Goal: Task Accomplishment & Management: Complete application form

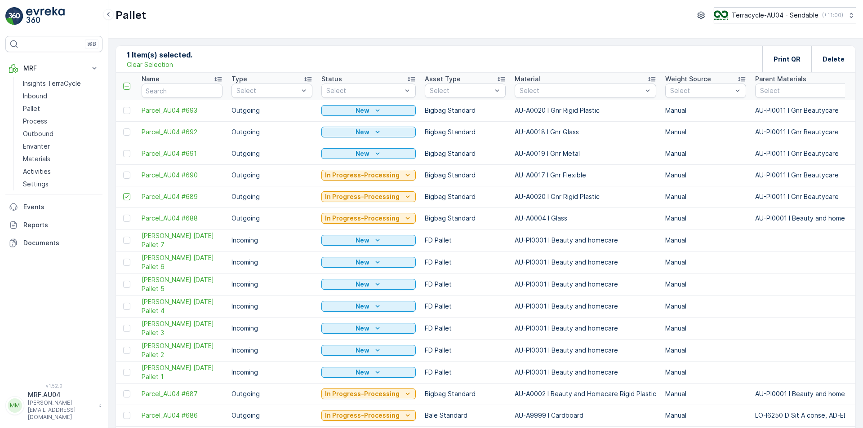
click at [140, 66] on p "Clear Selection" at bounding box center [150, 64] width 46 height 9
click at [167, 93] on input "text" at bounding box center [182, 91] width 81 height 14
type input "238"
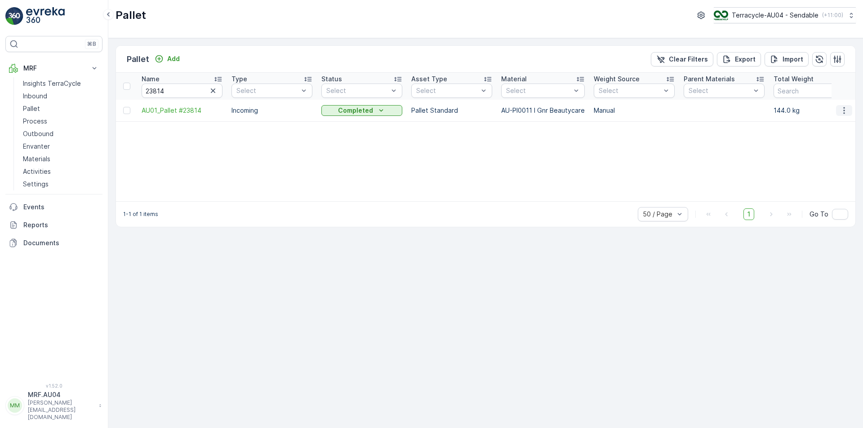
click at [845, 111] on icon "button" at bounding box center [844, 110] width 9 height 9
click at [831, 136] on span "Edit Pallet" at bounding box center [822, 136] width 31 height 9
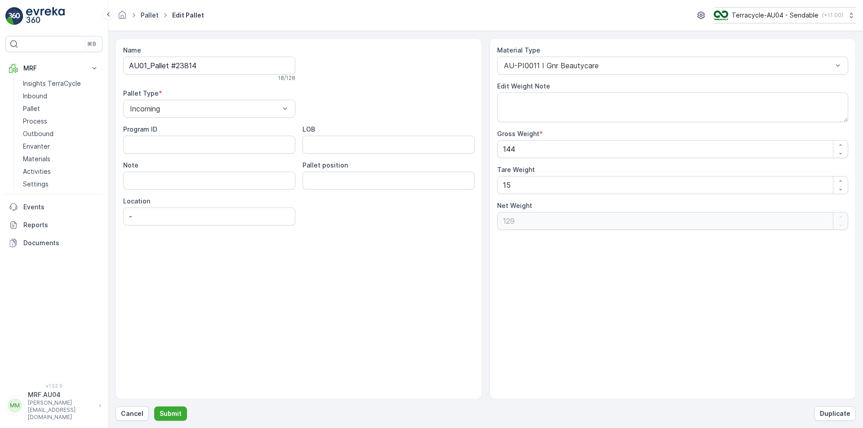
click at [144, 16] on link "Pallet" at bounding box center [150, 15] width 18 height 8
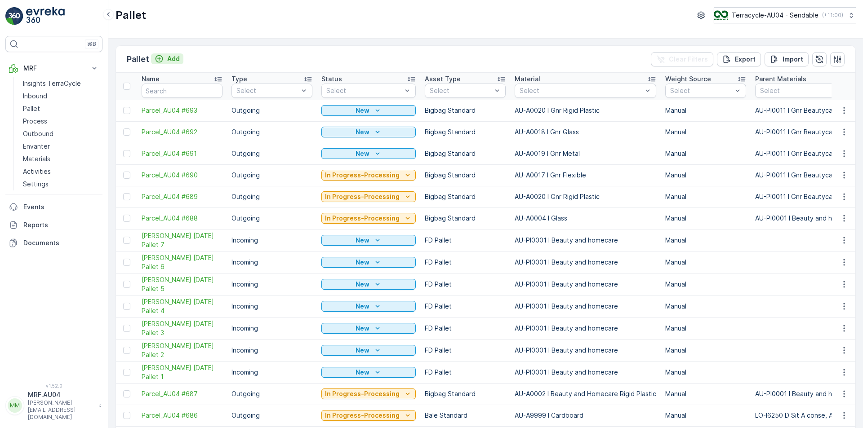
click at [174, 53] on button "Add" at bounding box center [167, 58] width 32 height 11
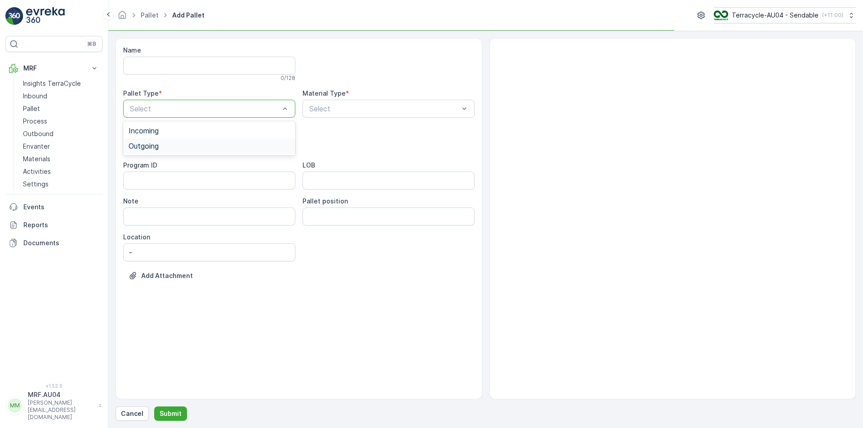
click at [211, 147] on div "Outgoing" at bounding box center [209, 146] width 161 height 8
click at [315, 116] on div "Select" at bounding box center [389, 109] width 172 height 18
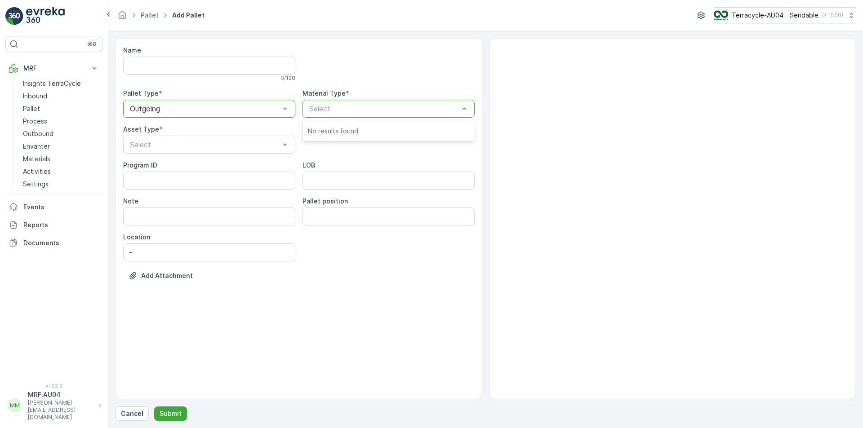
click at [325, 113] on p "Select" at bounding box center [384, 108] width 150 height 11
click at [325, 108] on div at bounding box center [383, 109] width 151 height 8
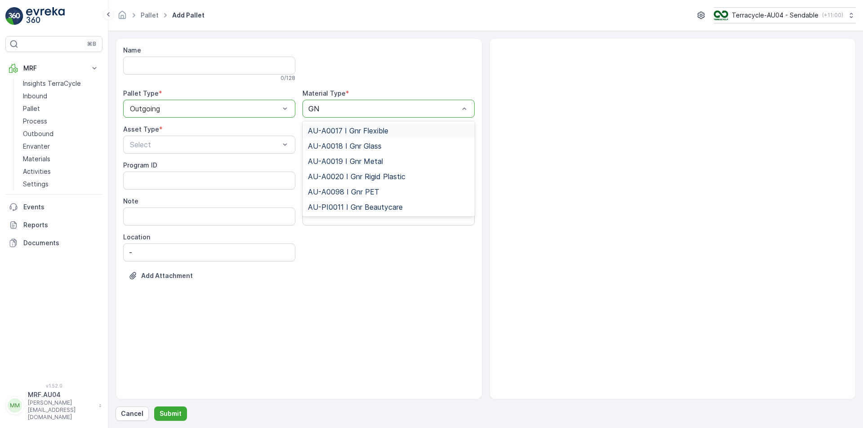
type input "GNR"
click at [352, 197] on div "AU-A0098 I Gnr PET" at bounding box center [389, 191] width 172 height 15
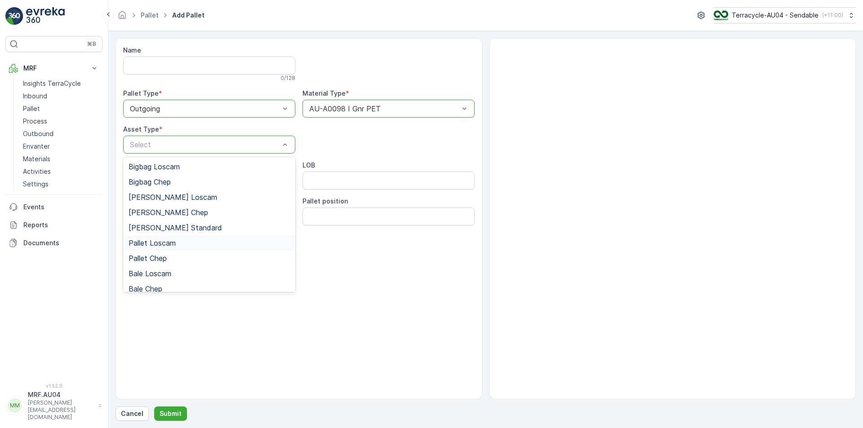
scroll to position [83, 0]
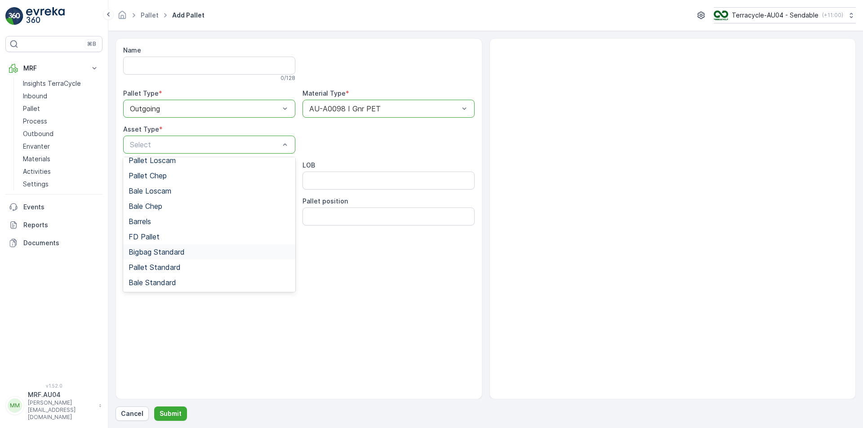
click at [186, 255] on div "Bigbag Standard" at bounding box center [209, 252] width 161 height 8
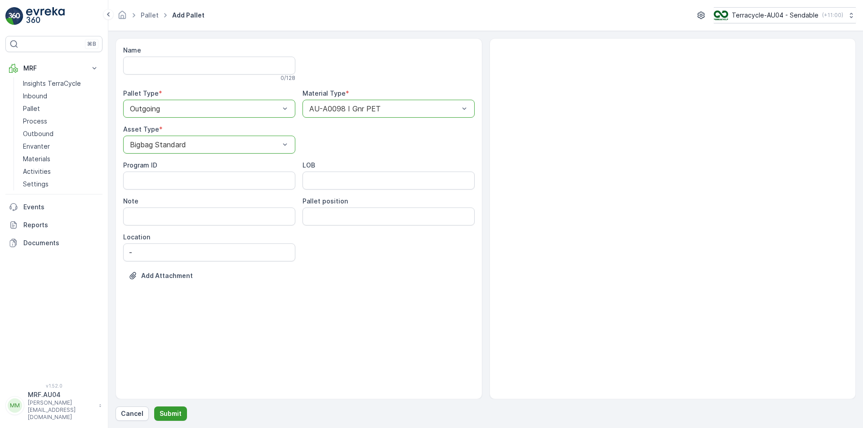
click at [172, 417] on p "Submit" at bounding box center [171, 414] width 22 height 9
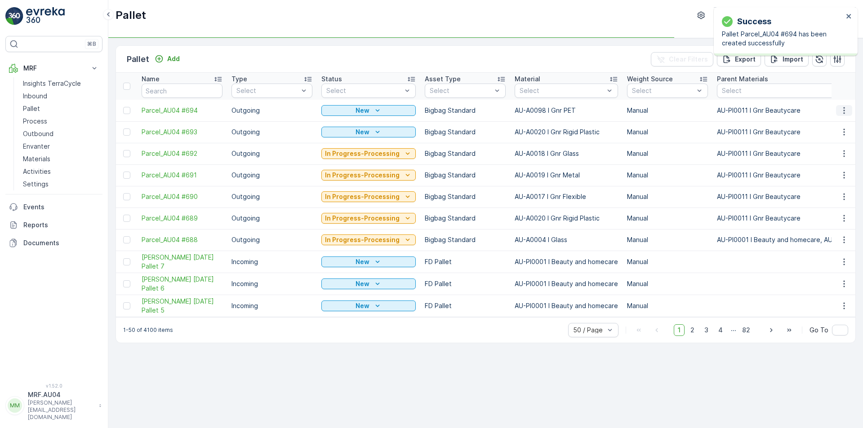
click at [844, 109] on icon "button" at bounding box center [844, 110] width 9 height 9
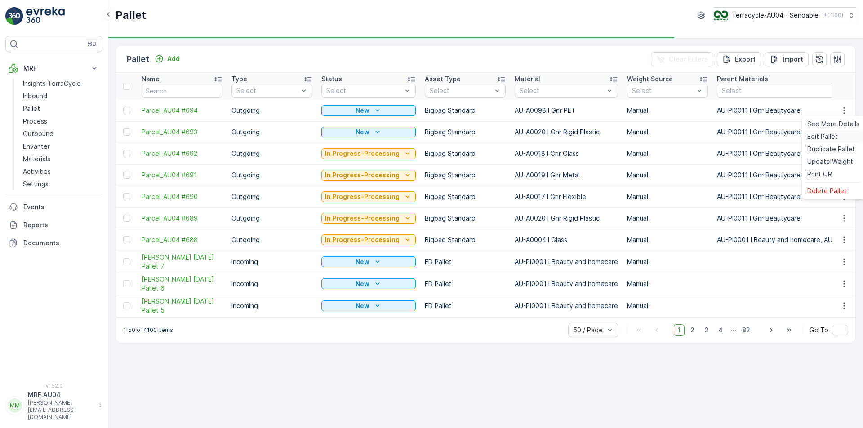
click at [837, 139] on div "Edit Pallet" at bounding box center [833, 136] width 59 height 13
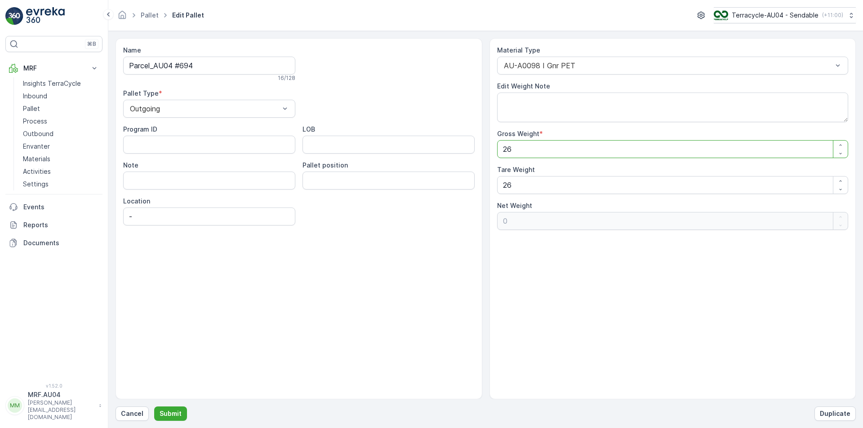
drag, startPoint x: 503, startPoint y: 156, endPoint x: 370, endPoint y: 152, distance: 133.1
click at [427, 157] on div "Name Parcel_AU04 #694 16 / 128 Pallet Type * Outgoing Program ID LOB Note Palle…" at bounding box center [486, 218] width 740 height 361
type Weight "1"
type Weight "-25"
type Weight "18"
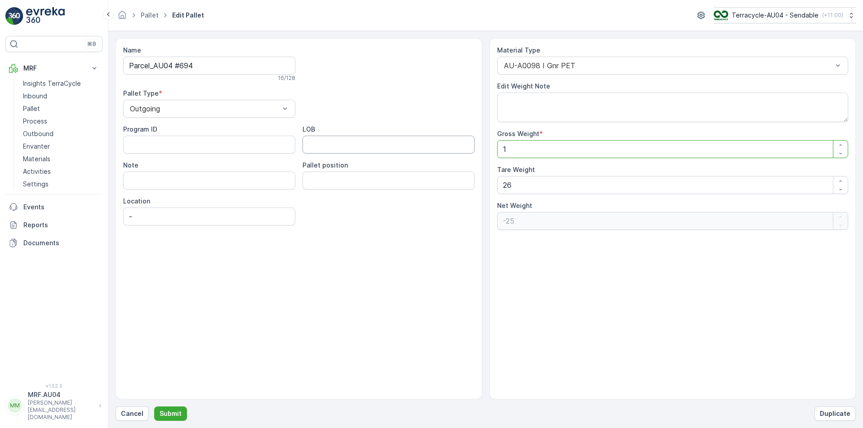
type Weight "-8"
type Weight "18"
click at [454, 196] on div "Name Parcel_AU04 #694 16 / 128 Pallet Type * Outgoing Program ID LOB Note Palle…" at bounding box center [486, 218] width 740 height 361
type Weight "1"
type Weight "17"
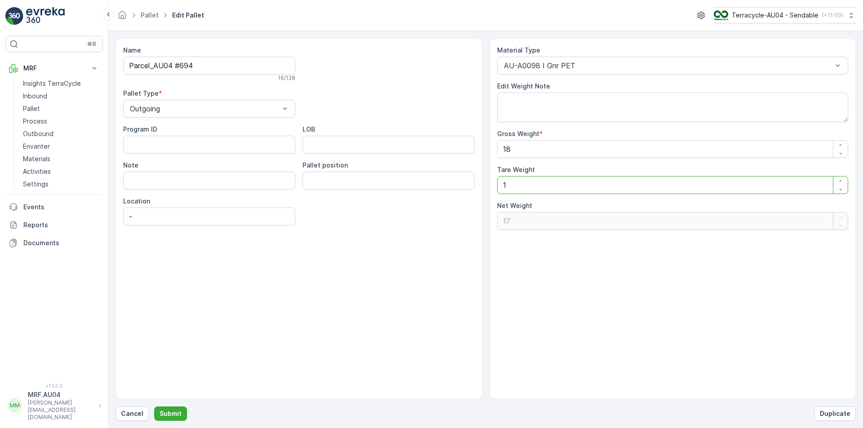
type Weight "18"
type Weight "0"
type Weight "18"
click at [174, 417] on p "Submit" at bounding box center [171, 414] width 22 height 9
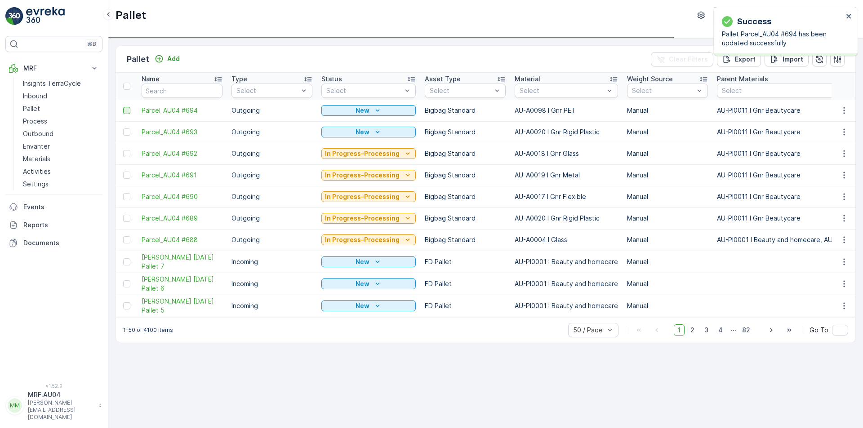
click at [128, 112] on div at bounding box center [126, 110] width 7 height 7
click at [123, 107] on input "checkbox" at bounding box center [123, 107] width 0 height 0
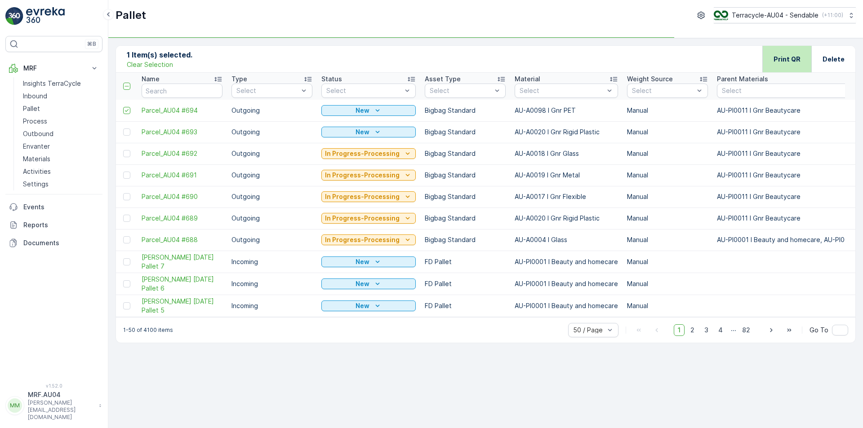
click at [799, 65] on div "Print QR" at bounding box center [786, 59] width 49 height 27
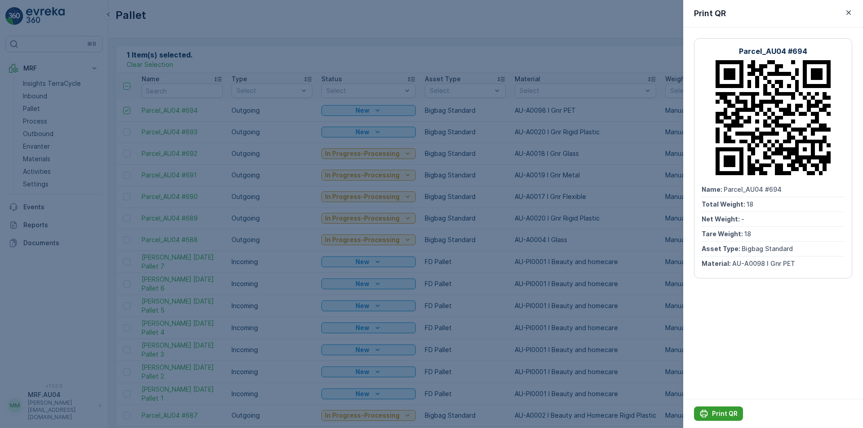
click at [716, 420] on button "Print QR" at bounding box center [718, 414] width 49 height 14
